Goal: Transaction & Acquisition: Obtain resource

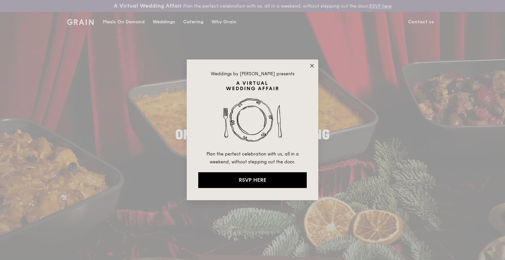
click at [314, 64] on icon at bounding box center [312, 66] width 6 height 6
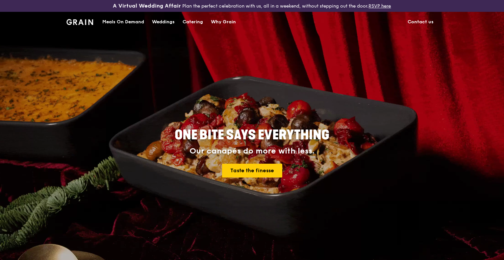
click at [382, 54] on div "ONE BITE SAYS EVERYTHING Our canapés do more with less. Taste the finesse" at bounding box center [252, 153] width 369 height 243
click at [194, 24] on div "Catering" at bounding box center [193, 22] width 20 height 20
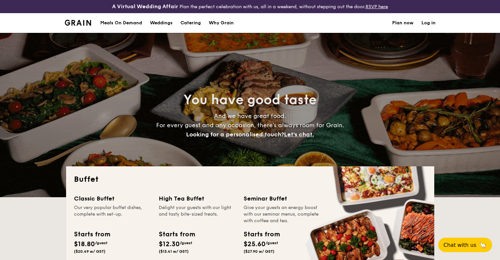
select select
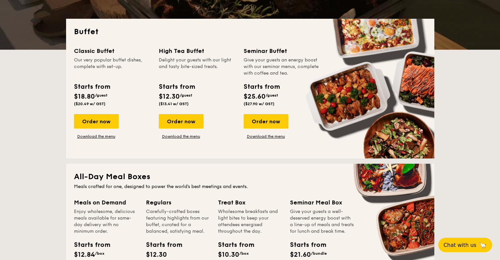
scroll to position [132, 0]
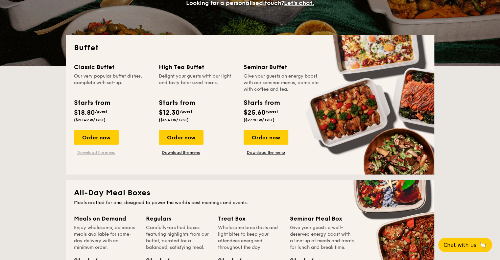
click at [100, 152] on link "Download the menu" at bounding box center [96, 152] width 45 height 5
